Goal: Task Accomplishment & Management: Use online tool/utility

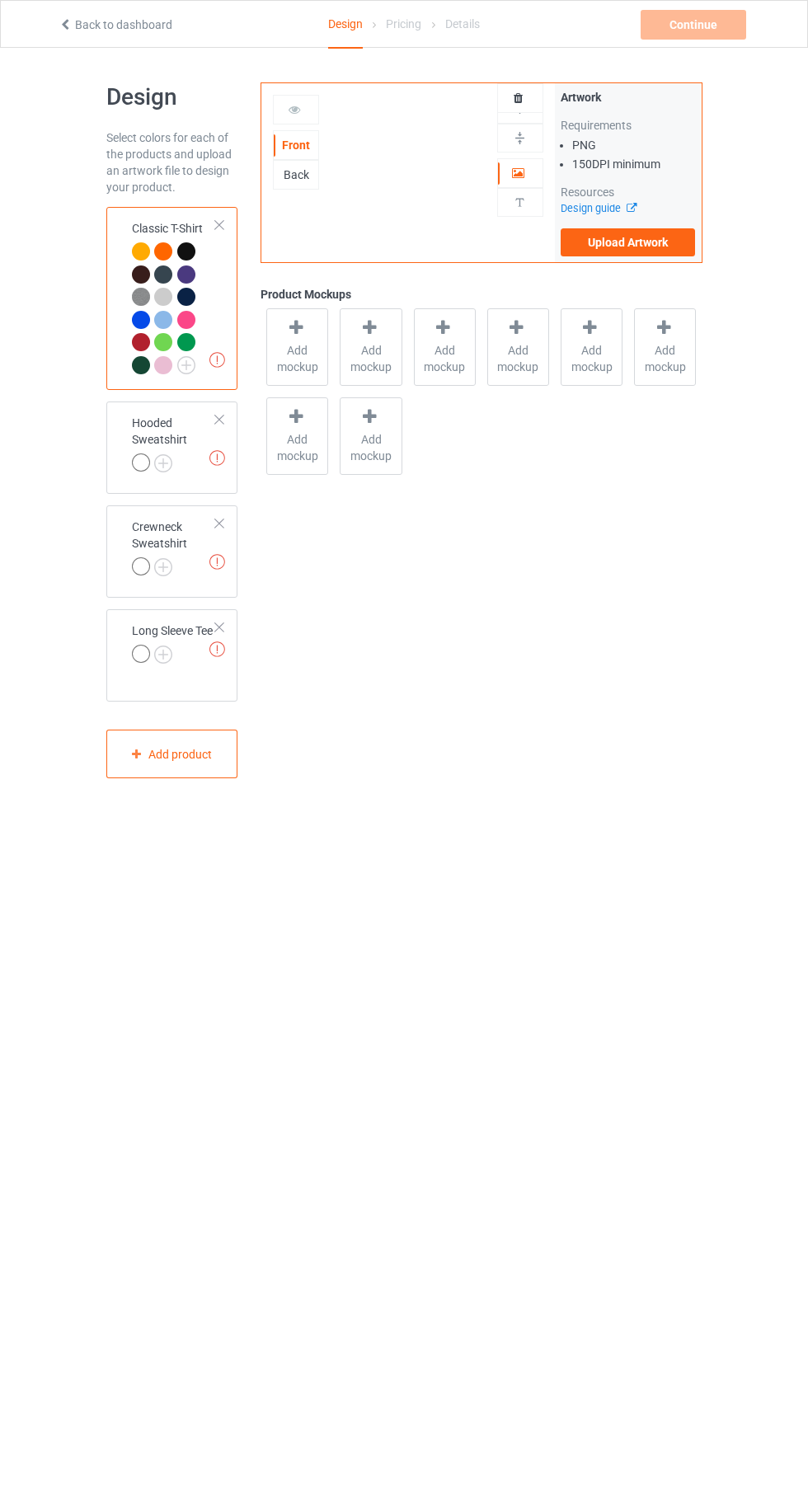
click at [55, 57] on div "Design Select colors for each of the products and upload an artwork file to des…" at bounding box center [404, 430] width 808 height 765
click at [65, 24] on icon at bounding box center [65, 22] width 14 height 12
